Goal: Task Accomplishment & Management: Complete application form

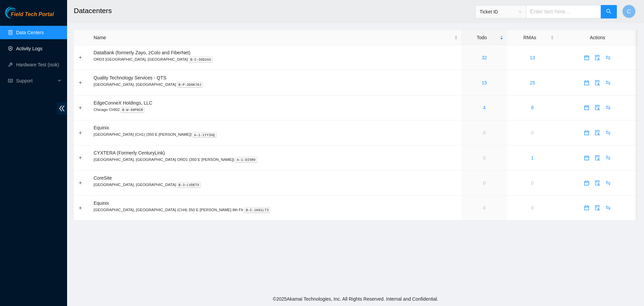
click at [43, 46] on link "Activity Logs" at bounding box center [29, 48] width 26 height 5
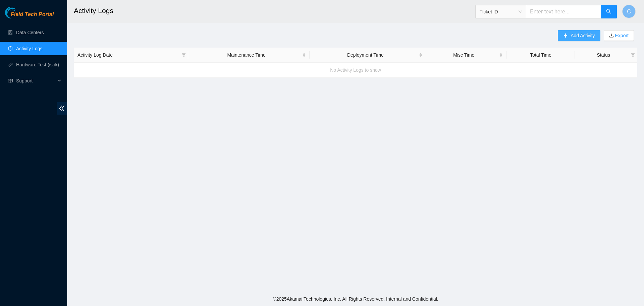
click at [565, 38] on span "plus" at bounding box center [565, 35] width 5 height 5
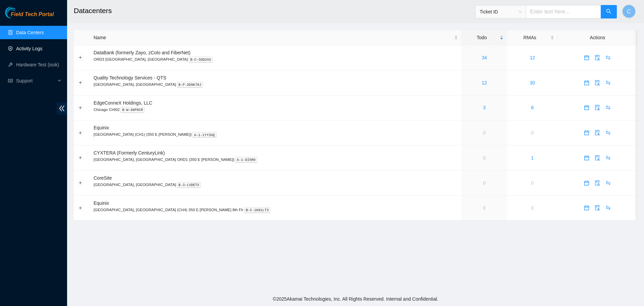
click at [26, 47] on link "Activity Logs" at bounding box center [29, 48] width 26 height 5
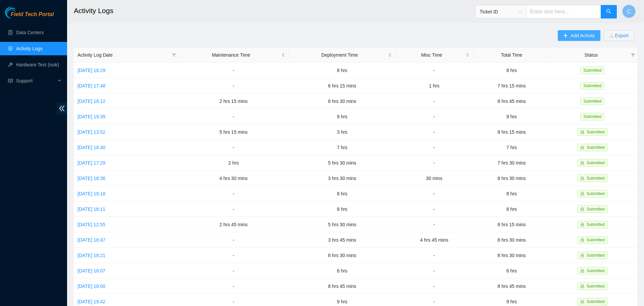
click at [573, 33] on span "Add Activity" at bounding box center [582, 35] width 24 height 7
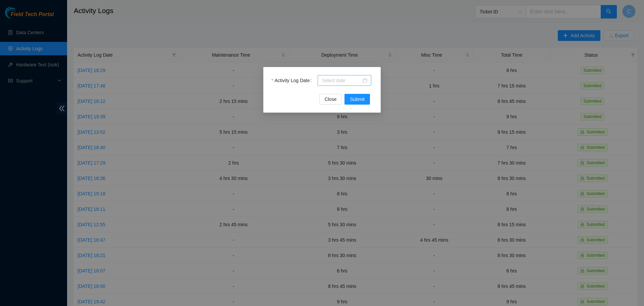
click at [337, 79] on input "Activity Log Date" at bounding box center [341, 80] width 40 height 7
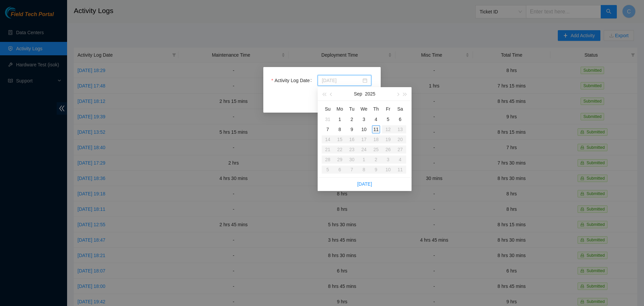
type input "[DATE]"
click at [375, 128] on div "11" at bounding box center [376, 129] width 8 height 8
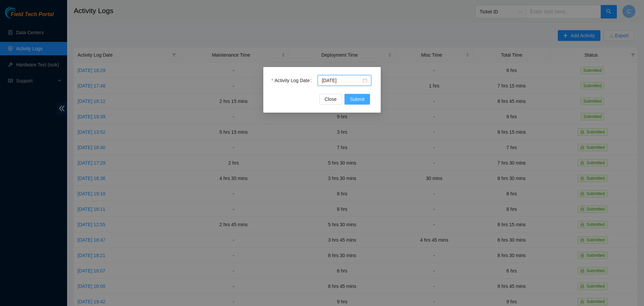
click at [356, 95] on button "Submit" at bounding box center [356, 99] width 25 height 11
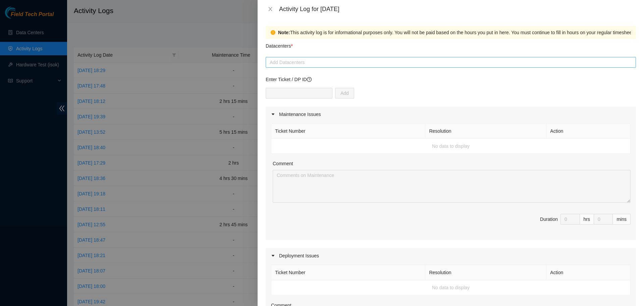
click at [315, 61] on div at bounding box center [450, 62] width 367 height 8
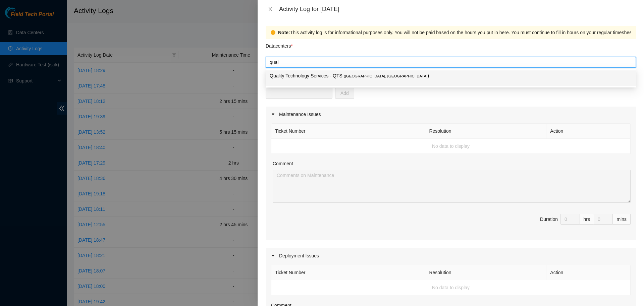
type input "qual"
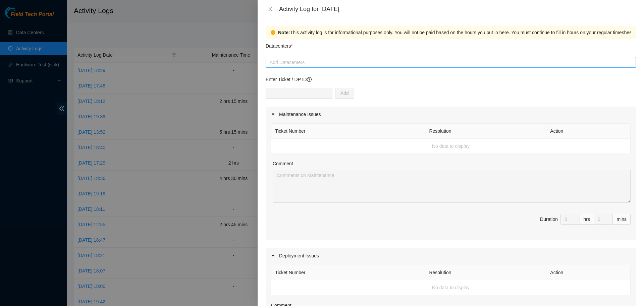
click at [283, 64] on div at bounding box center [450, 62] width 367 height 8
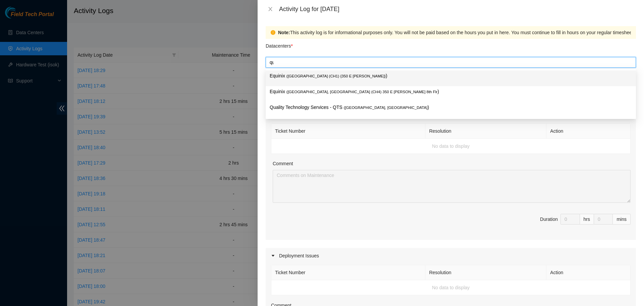
type input "qual"
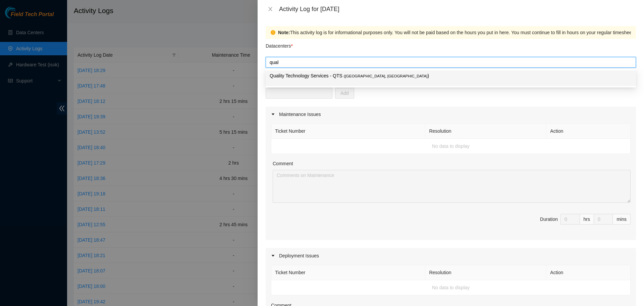
click at [296, 75] on p "Quality Technology Services - QTS ( [GEOGRAPHIC_DATA], [GEOGRAPHIC_DATA] )" at bounding box center [451, 76] width 362 height 8
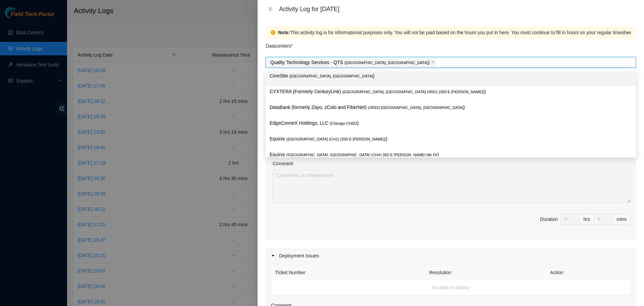
click at [410, 42] on div "Datacenters *" at bounding box center [450, 48] width 370 height 18
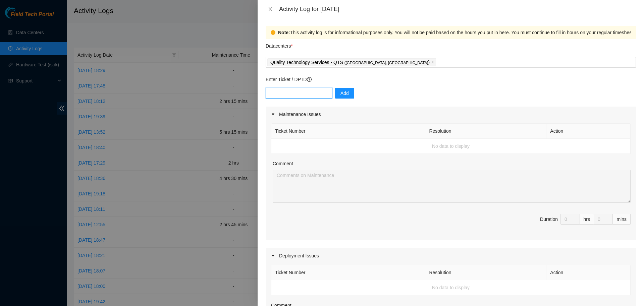
click at [313, 92] on input "text" at bounding box center [298, 93] width 67 height 11
paste input "DP79608"
type input "DP79608"
click at [346, 95] on button "Add" at bounding box center [344, 93] width 19 height 11
drag, startPoint x: 300, startPoint y: 94, endPoint x: 338, endPoint y: 97, distance: 38.0
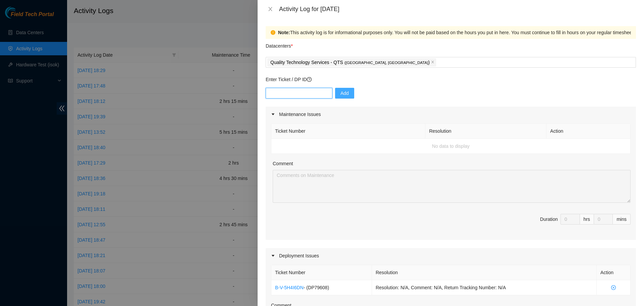
click at [306, 96] on input "text" at bounding box center [298, 93] width 67 height 11
paste input "DP79608"
type input "DP79608"
click at [349, 94] on button "Add" at bounding box center [344, 93] width 19 height 11
click at [302, 94] on input "text" at bounding box center [298, 93] width 67 height 11
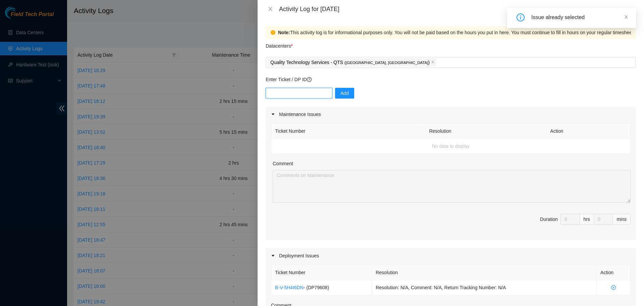
paste input "DP79607"
type input "DP79607"
click at [343, 95] on span "Add" at bounding box center [344, 93] width 8 height 7
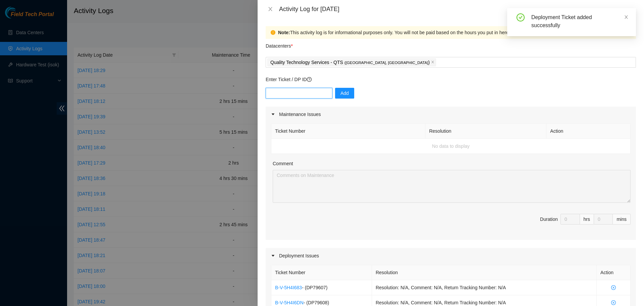
click at [311, 94] on input "text" at bounding box center [298, 93] width 67 height 11
paste input "DP79605"
type input "DP79605"
click at [343, 92] on span "Add" at bounding box center [344, 93] width 8 height 7
click at [293, 93] on input "text" at bounding box center [298, 93] width 67 height 11
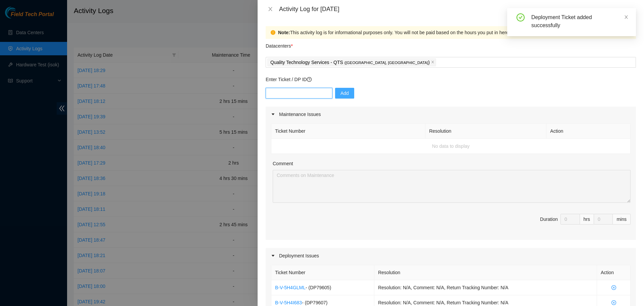
paste input "DP79604"
type input "DP79604"
click at [347, 91] on button "Add" at bounding box center [344, 93] width 19 height 11
click at [305, 93] on input "text" at bounding box center [298, 93] width 67 height 11
paste input "DP77230"
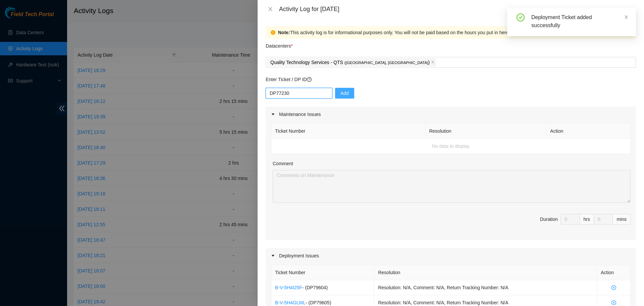
type input "DP77230"
click at [341, 92] on span "Add" at bounding box center [344, 93] width 8 height 7
click at [306, 90] on input "text" at bounding box center [298, 93] width 67 height 11
paste input "DP77231"
type input "DP77231"
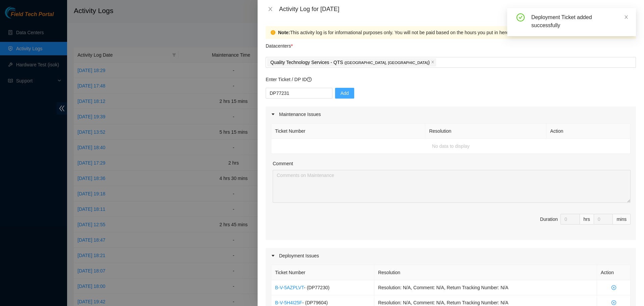
click at [341, 92] on span "Add" at bounding box center [344, 93] width 8 height 7
click at [310, 89] on input "text" at bounding box center [298, 93] width 67 height 11
paste input "DP77232"
type input "DP77232"
click at [340, 92] on span "Add" at bounding box center [344, 93] width 8 height 7
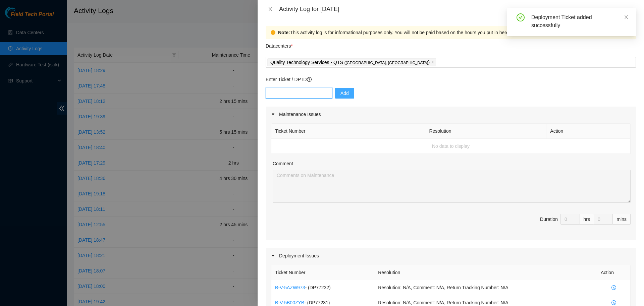
click at [282, 94] on input "text" at bounding box center [298, 93] width 67 height 11
paste input "DP77234"
type input "DP77234"
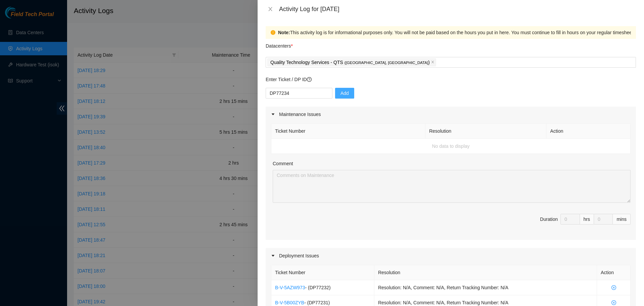
click at [340, 93] on span "Add" at bounding box center [344, 93] width 8 height 7
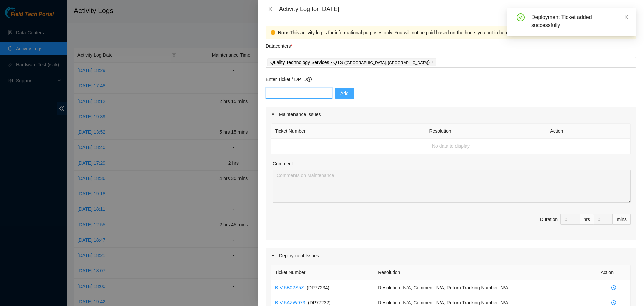
click at [303, 95] on input "text" at bounding box center [298, 93] width 67 height 11
paste input "DP77233"
type input "DP77233"
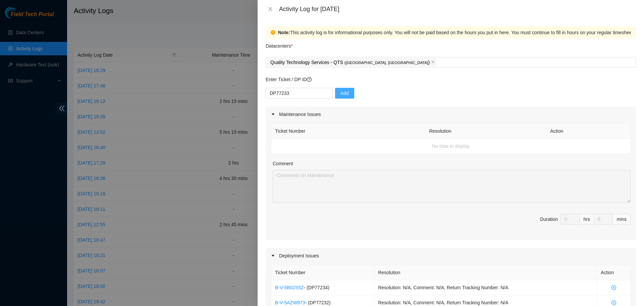
click at [343, 91] on span "Add" at bounding box center [344, 93] width 8 height 7
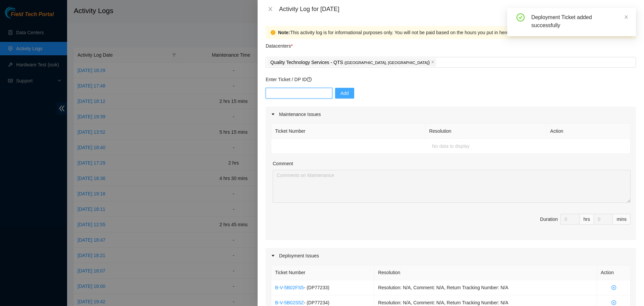
click at [300, 95] on input "text" at bounding box center [298, 93] width 67 height 11
paste input "DP77235"
type input "DP77235"
click at [344, 92] on span "Add" at bounding box center [344, 93] width 8 height 7
click at [294, 96] on input "text" at bounding box center [298, 93] width 67 height 11
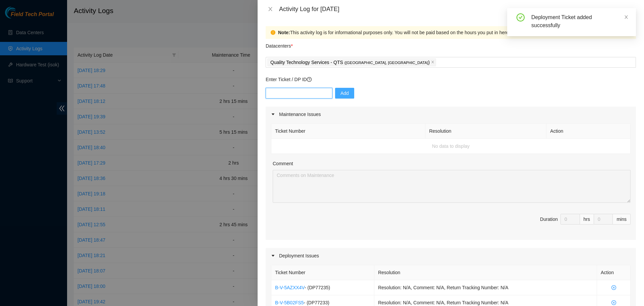
paste input "DP79610"
type input "DP79610"
click at [340, 92] on span "Add" at bounding box center [344, 93] width 8 height 7
click at [303, 93] on input "text" at bounding box center [298, 93] width 67 height 11
paste input "DP79609"
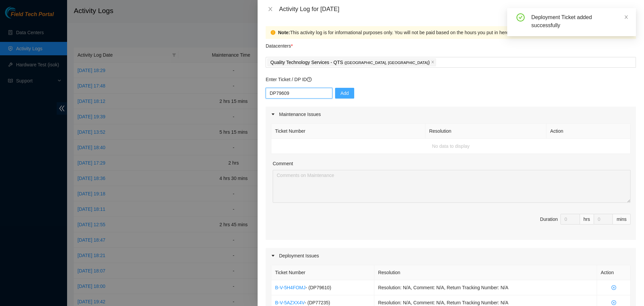
type input "DP79609"
click at [341, 91] on span "Add" at bounding box center [344, 93] width 8 height 7
click at [317, 94] on input "text" at bounding box center [298, 93] width 67 height 11
paste input "DP79611"
type input "DP79611"
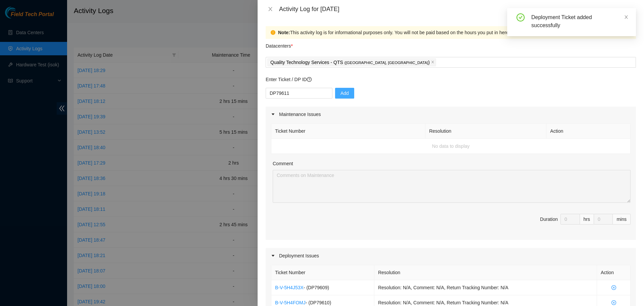
click at [335, 92] on button "Add" at bounding box center [344, 93] width 19 height 11
click at [291, 92] on input "text" at bounding box center [298, 93] width 67 height 11
paste input "DP79612"
type input "DP79612"
click at [335, 92] on button "Add" at bounding box center [344, 93] width 19 height 11
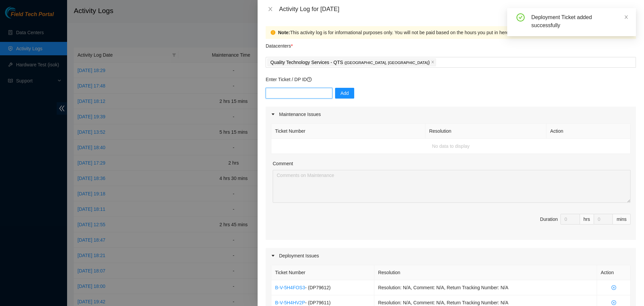
click at [297, 96] on input "text" at bounding box center [298, 93] width 67 height 11
paste input "DP79613"
type input "DP79613"
click at [336, 94] on button "Add" at bounding box center [344, 93] width 19 height 11
click at [303, 93] on input "text" at bounding box center [298, 93] width 67 height 11
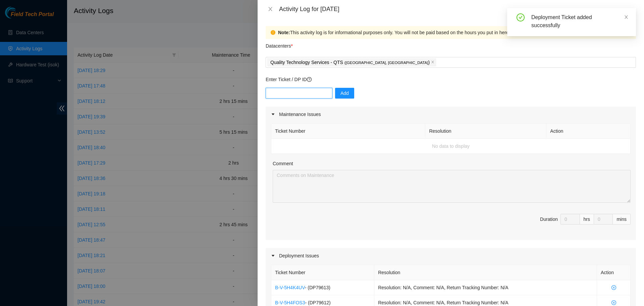
paste input "DP79616"
type input "DP79616"
click at [341, 91] on span "Add" at bounding box center [344, 93] width 8 height 7
click at [310, 89] on input "text" at bounding box center [298, 93] width 67 height 11
paste input "DP79617"
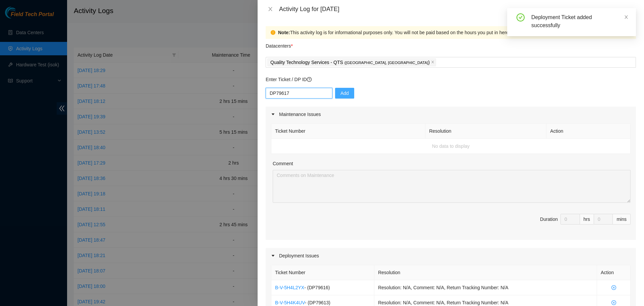
type input "DP79617"
click at [340, 95] on span "Add" at bounding box center [344, 93] width 8 height 7
click at [323, 92] on input "text" at bounding box center [298, 93] width 67 height 11
paste input "DP79618"
type input "DP79618"
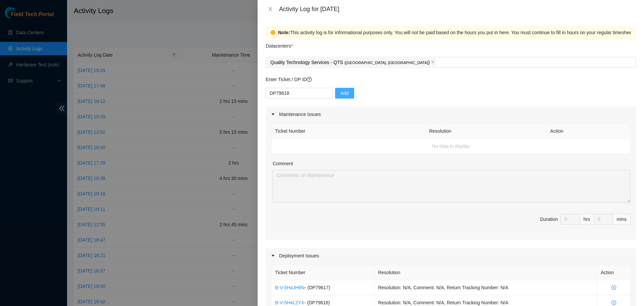
click at [340, 93] on span "Add" at bounding box center [344, 93] width 8 height 7
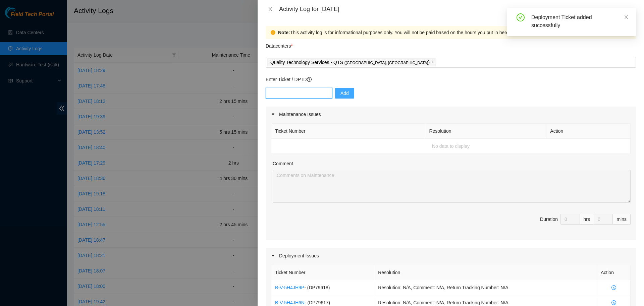
click at [293, 90] on input "text" at bounding box center [298, 93] width 67 height 11
paste input "DP83719"
type input "DP83719"
click at [344, 93] on span "Add" at bounding box center [344, 93] width 8 height 7
click at [288, 93] on input "text" at bounding box center [298, 93] width 67 height 11
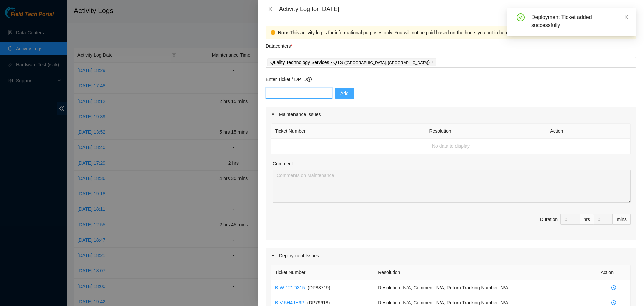
paste input "DP83720"
type input "DP83720"
click at [342, 90] on span "Add" at bounding box center [344, 93] width 8 height 7
click at [302, 92] on input "text" at bounding box center [298, 93] width 67 height 11
paste input "DP83721"
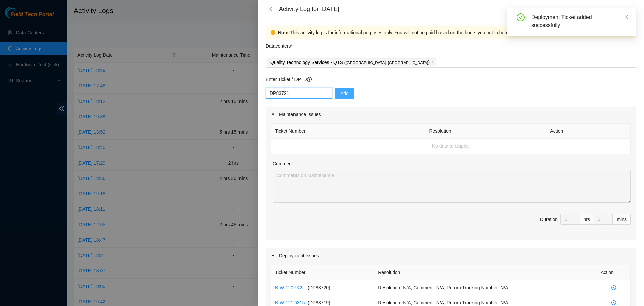
type input "DP83721"
click at [340, 93] on span "Add" at bounding box center [344, 93] width 8 height 7
click at [312, 94] on input "text" at bounding box center [298, 93] width 67 height 11
paste input "DP83722"
type input "DP83722"
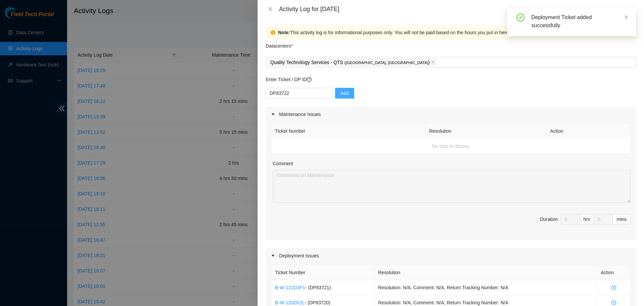
click at [341, 91] on span "Add" at bounding box center [344, 93] width 8 height 7
click at [290, 92] on input "text" at bounding box center [298, 93] width 67 height 11
paste input "DP83723"
type input "DP83723"
click at [340, 92] on span "Add" at bounding box center [344, 93] width 8 height 7
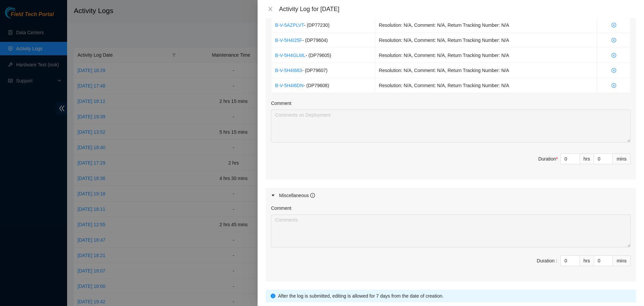
scroll to position [535, 0]
drag, startPoint x: 570, startPoint y: 158, endPoint x: 547, endPoint y: 158, distance: 23.1
click at [560, 158] on input "0" at bounding box center [569, 158] width 19 height 10
type input "8"
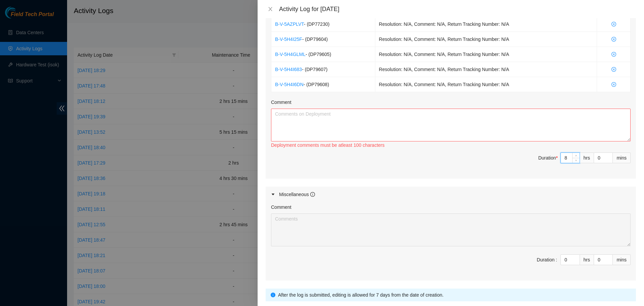
type input "8"
click at [503, 123] on textarea "Comment" at bounding box center [450, 125] width 359 height 33
click at [333, 123] on textarea "Comment" at bounding box center [450, 125] width 359 height 33
click at [470, 117] on textarea "Worked on" at bounding box center [450, 125] width 359 height 33
paste textarea "Connected all IK racks mgmt switch console ports to the in-rack Opengear, on OG…"
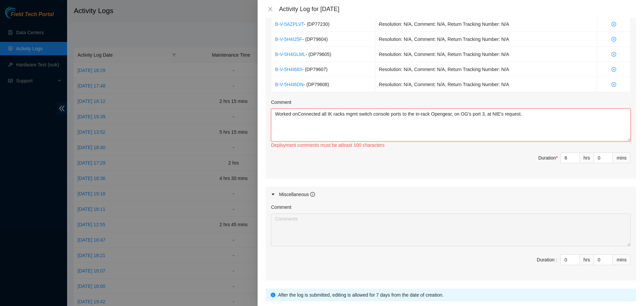
drag, startPoint x: 297, startPoint y: 115, endPoint x: 268, endPoint y: 117, distance: 28.5
click at [271, 117] on textarea "Worked onConnected all IK racks mgmt switch console ports to the in-rack Openge…" at bounding box center [450, 125] width 359 height 33
click at [510, 113] on textarea "Connected all IK racks mgmt switch console ports to the in-rack Opengear, on OG…" at bounding box center [450, 125] width 359 height 33
click at [509, 113] on textarea "Connected all IK racks mgmt switch console ports to the in-rack Opengear, on OG…" at bounding box center [450, 125] width 359 height 33
click at [526, 111] on textarea "Connected all IK racks mgmt switch console ports to the in-rack Opengear, on OG…" at bounding box center [450, 125] width 359 height 33
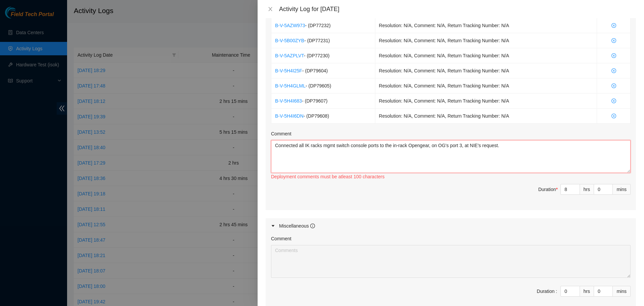
scroll to position [497, 0]
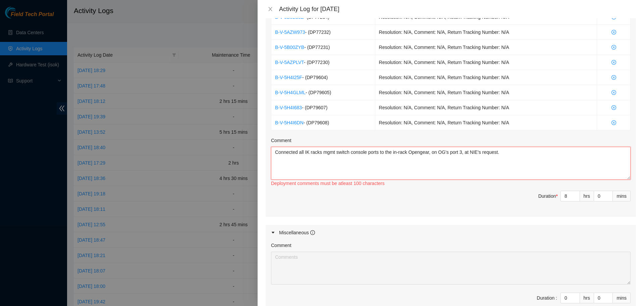
click at [338, 161] on textarea "Connected all IK racks mgmt switch console ports to the in-rack Opengear, on OG…" at bounding box center [450, 163] width 359 height 33
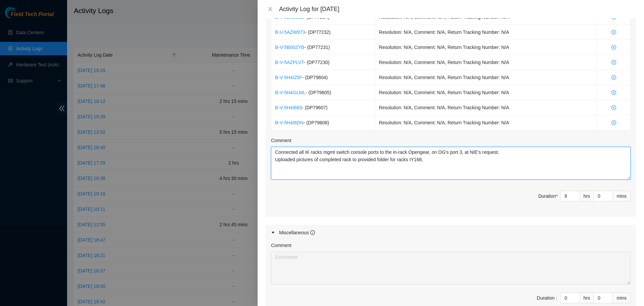
drag, startPoint x: 276, startPoint y: 153, endPoint x: 465, endPoint y: 166, distance: 189.2
click at [465, 166] on textarea "Connected all IK racks mgmt switch console ports to the in-rack Opengear, on OG…" at bounding box center [450, 163] width 359 height 33
type textarea "Connected all IK racks mgmt switch console ports to the in-rack Opengear, on OG…"
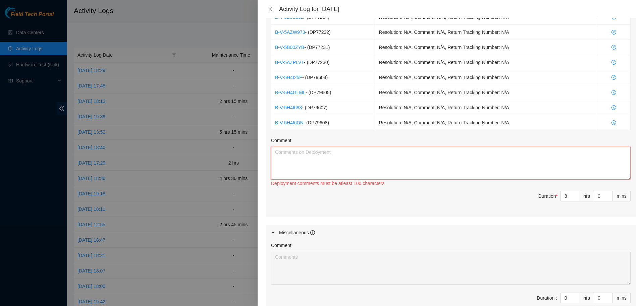
click at [399, 153] on textarea "Comment" at bounding box center [450, 163] width 359 height 33
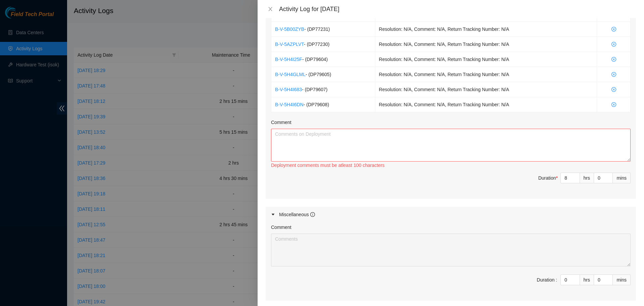
scroll to position [573, 0]
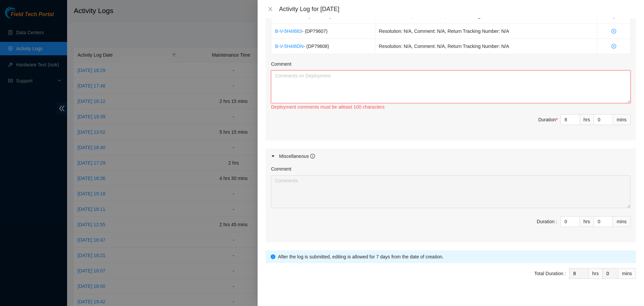
click at [344, 80] on textarea "Comment" at bounding box center [450, 86] width 359 height 33
paste textarea "Connected all IK racks mgmt switch console ports to the in-rack Opengear, on OG…"
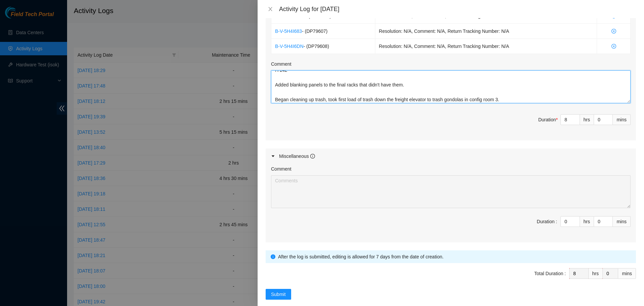
scroll to position [582, 0]
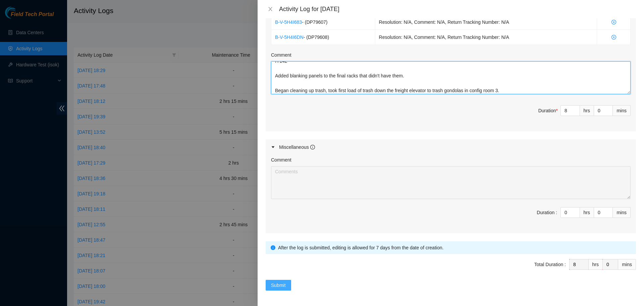
type textarea "Connected all IK racks mgmt switch console ports to the in-rack Opengear, on OG…"
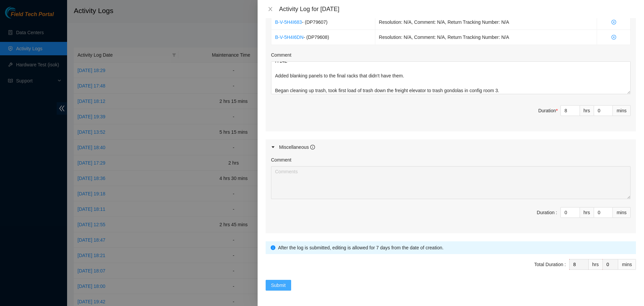
click at [279, 284] on span "Submit" at bounding box center [278, 285] width 15 height 7
